Goal: Complete application form: Complete application form

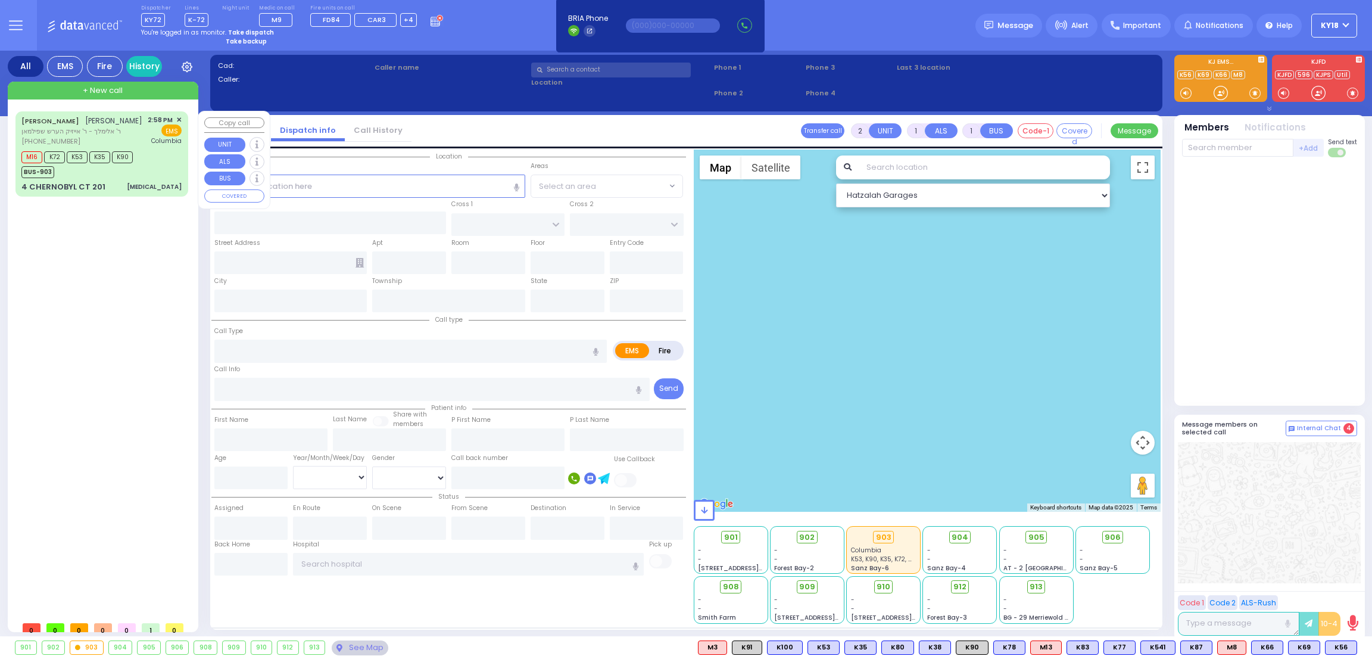
click at [161, 186] on div "[MEDICAL_DATA]" at bounding box center [154, 186] width 55 height 9
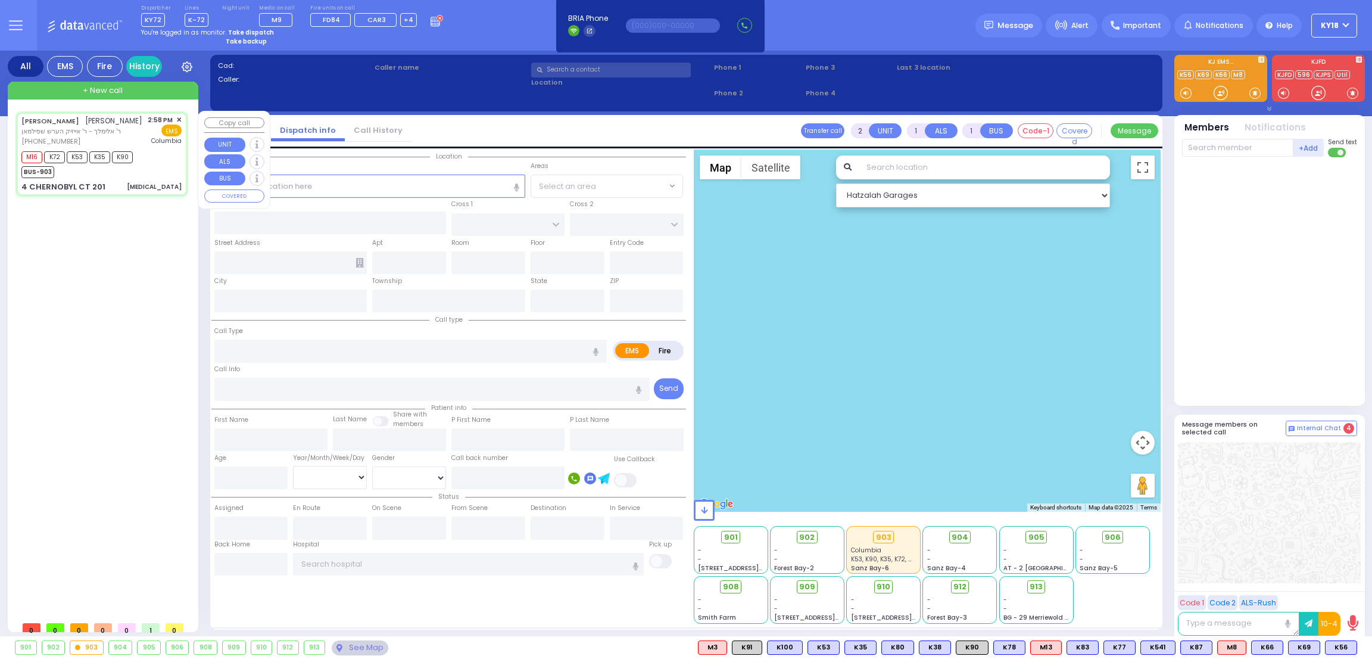
type input "6"
select select
type input "[MEDICAL_DATA]"
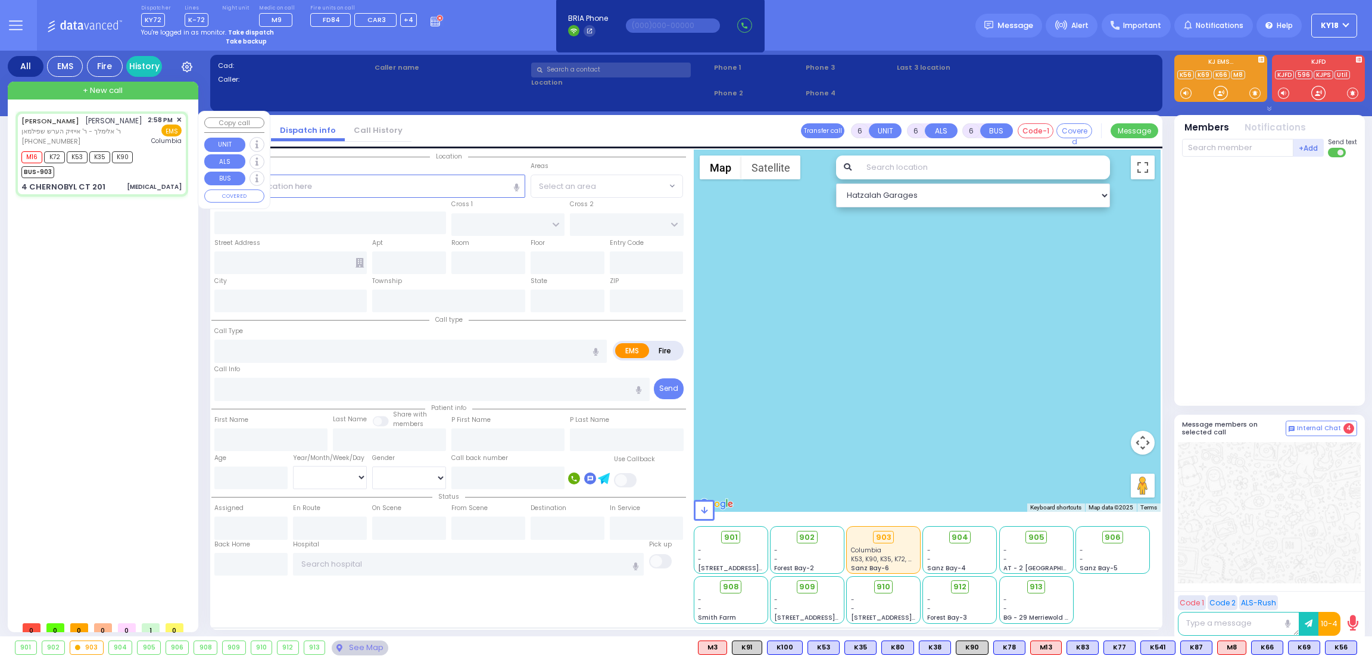
radio input "true"
type input "[PERSON_NAME]"
type input "[DEMOGRAPHIC_DATA]"
type input "[PERSON_NAME]"
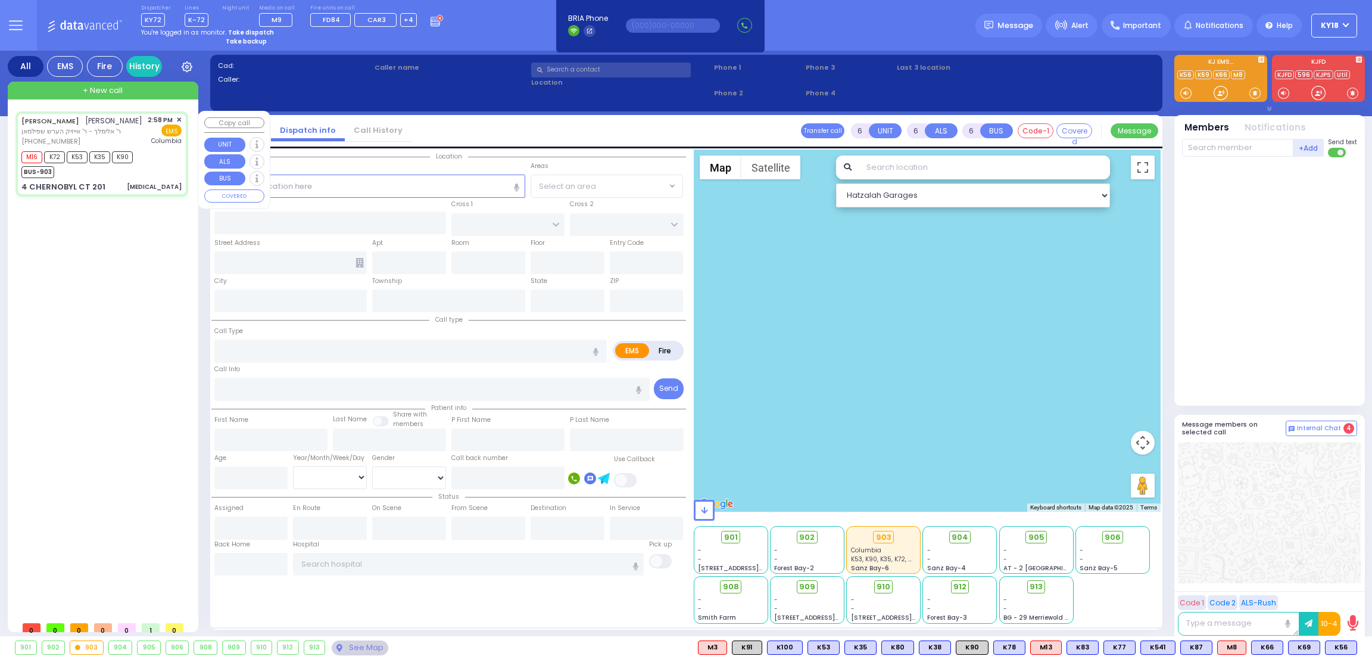
type input "22"
select select "Year"
select select "[DEMOGRAPHIC_DATA]"
type input "14:58"
type input "15:03"
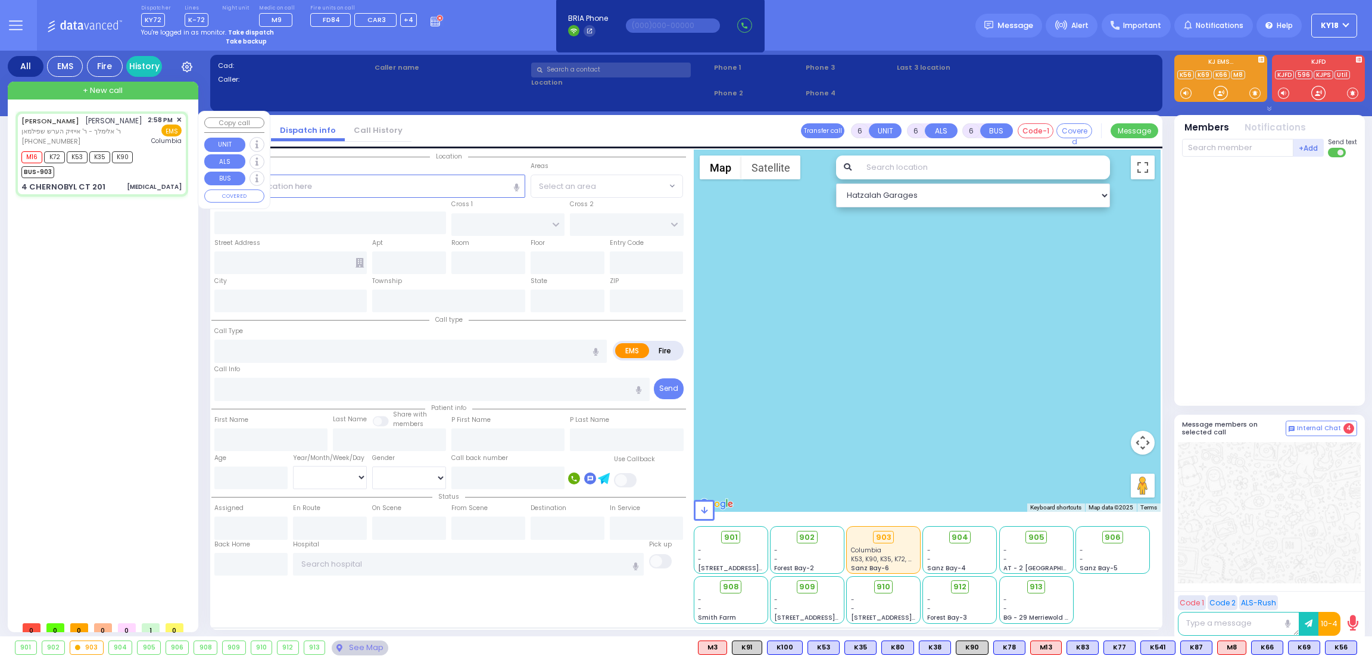
type input "15:55"
type input "[US_STATE][GEOGRAPHIC_DATA]- [GEOGRAPHIC_DATA]"
select select "Hatzalah Garages"
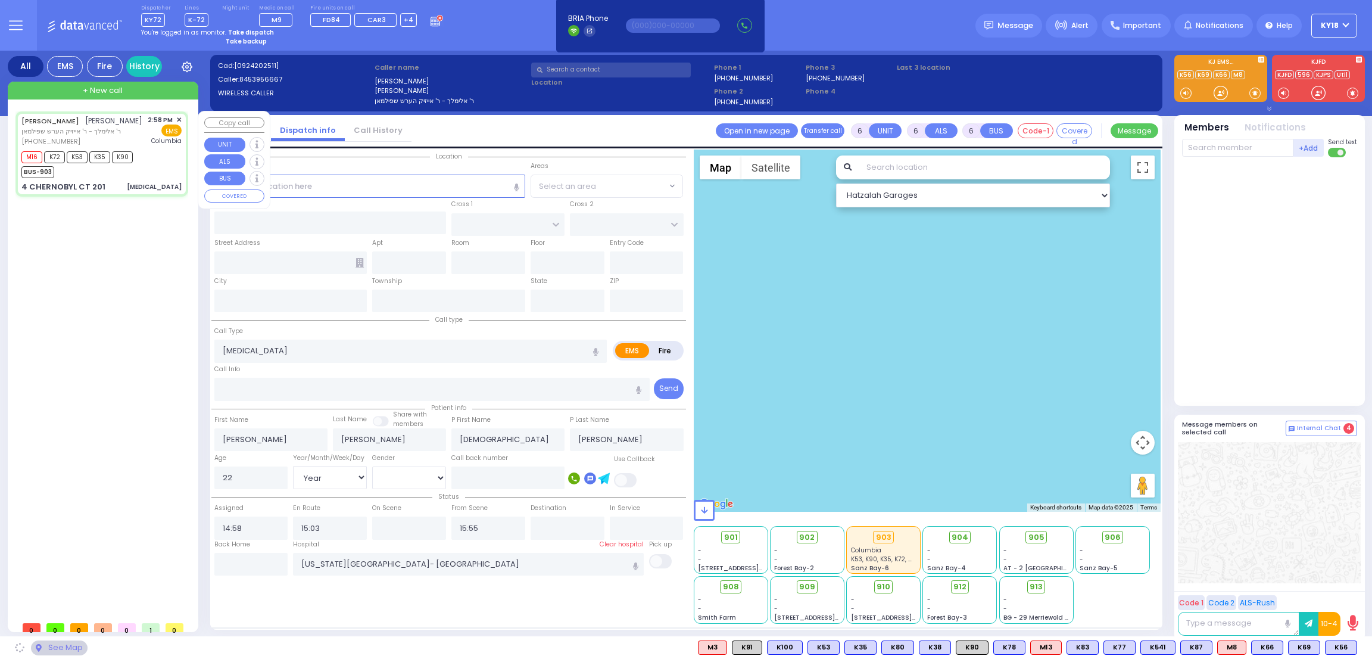
type input "RUZHIN RD"
type input "4 CHERNOBYL CT"
type input "201"
type input "[PERSON_NAME]"
type input "[US_STATE]"
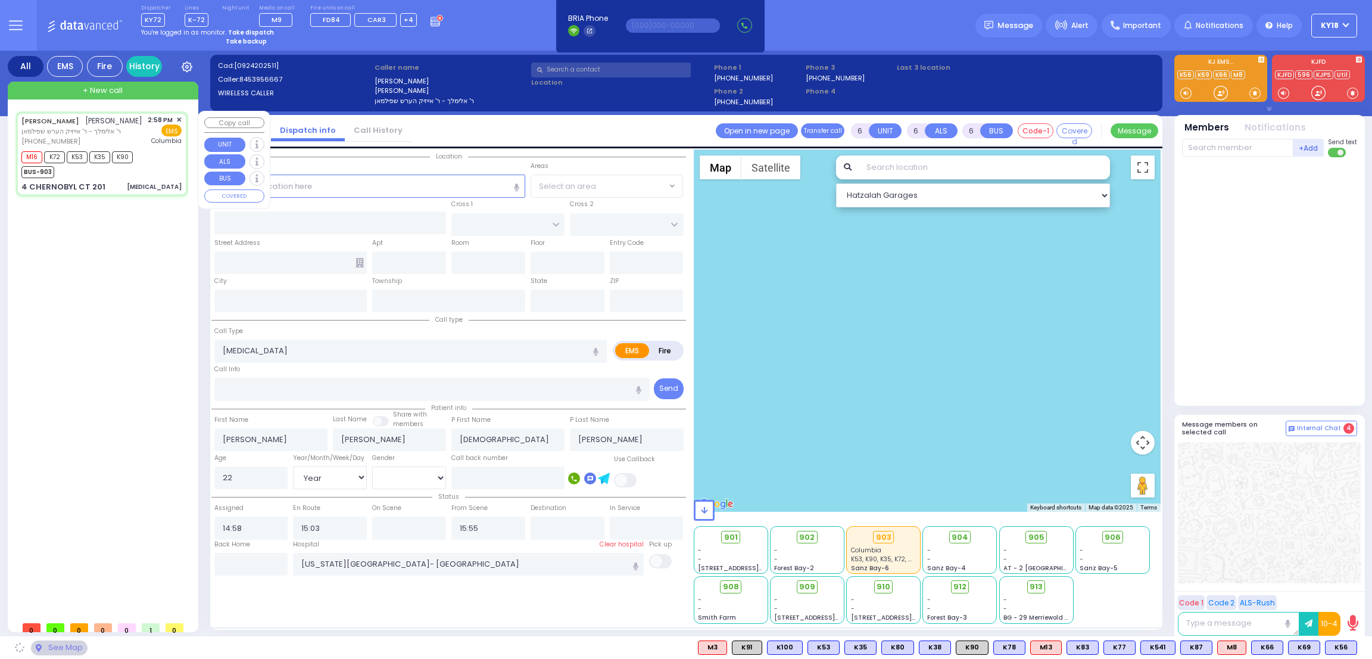
type input "10950"
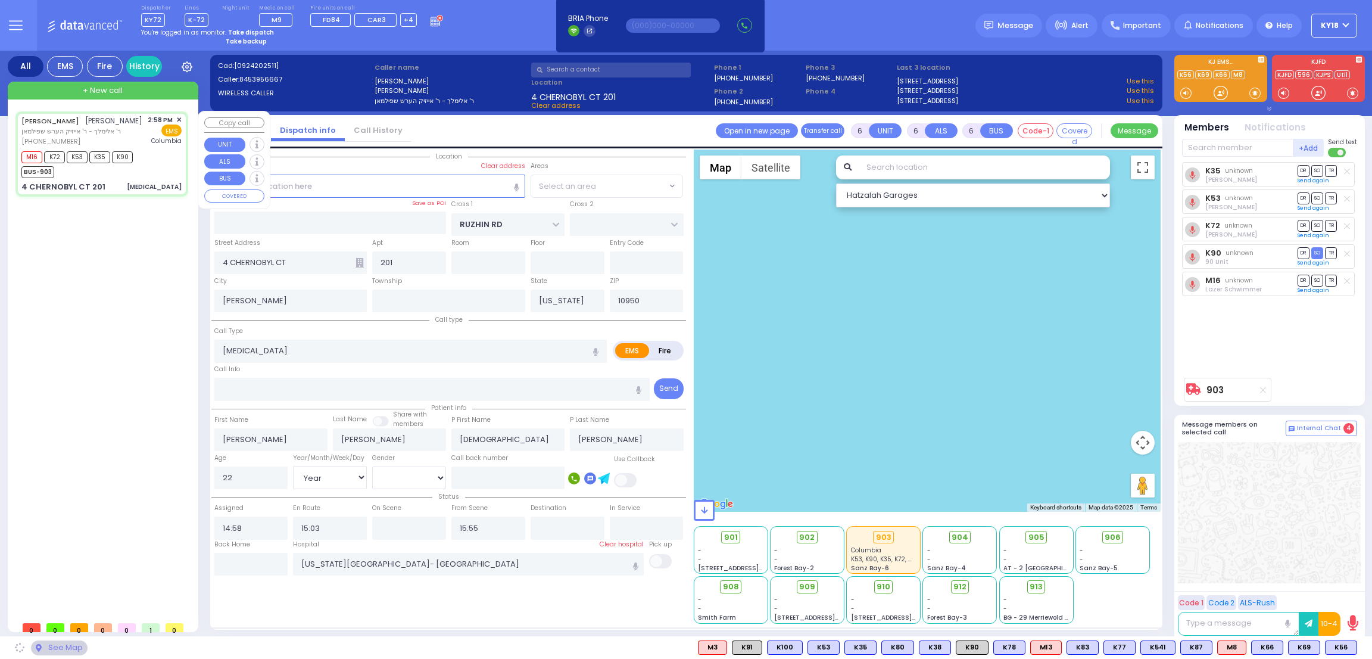
select select "ATZEI TAMURIM"
